Goal: Task Accomplishment & Management: Complete application form

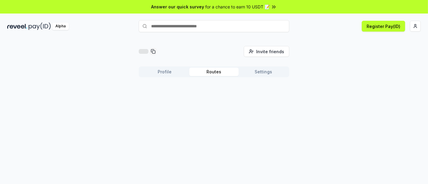
click at [217, 73] on button "Routes" at bounding box center [213, 72] width 49 height 8
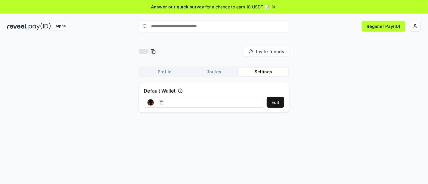
click at [257, 71] on button "Settings" at bounding box center [262, 72] width 49 height 8
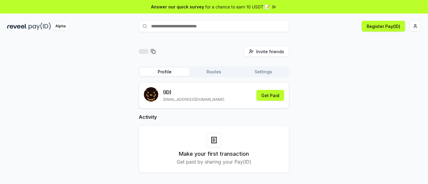
click at [169, 73] on button "Profile" at bounding box center [164, 72] width 49 height 8
click at [195, 25] on input "text" at bounding box center [214, 26] width 150 height 12
click at [375, 28] on button "Register Pay(ID)" at bounding box center [382, 26] width 43 height 11
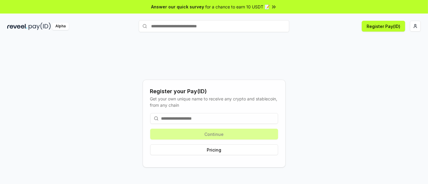
click at [245, 115] on input at bounding box center [214, 118] width 128 height 11
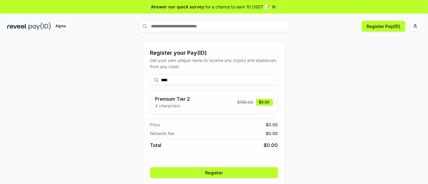
type input "****"
click at [208, 171] on button "Register" at bounding box center [214, 172] width 128 height 11
